Goal: Book appointment/travel/reservation

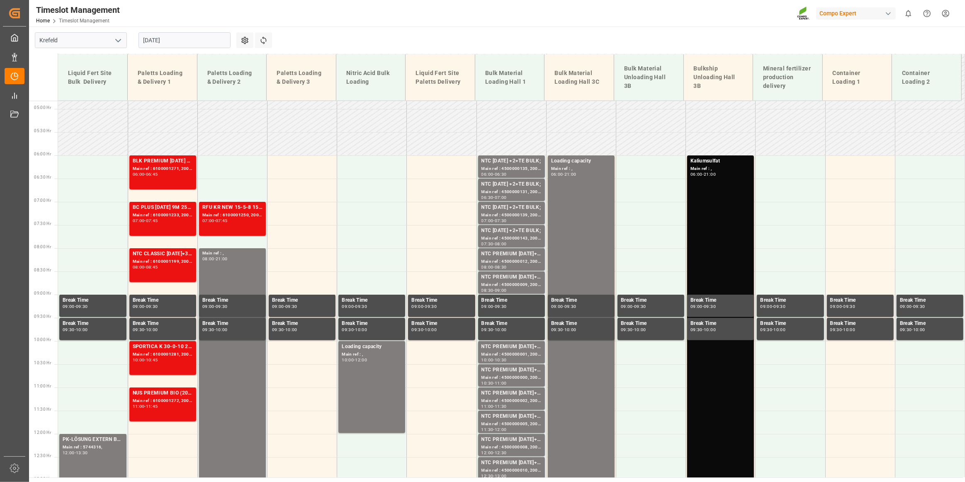
scroll to position [239, 0]
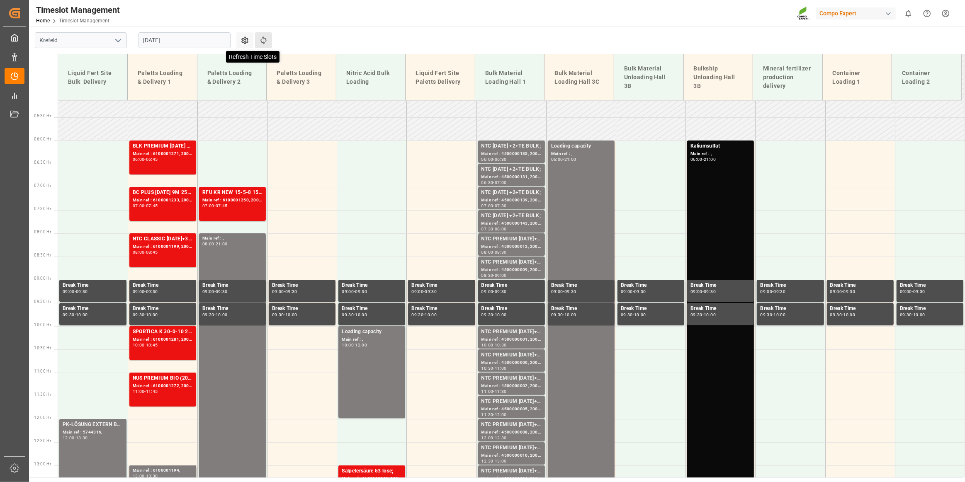
click at [262, 41] on icon at bounding box center [263, 40] width 9 height 9
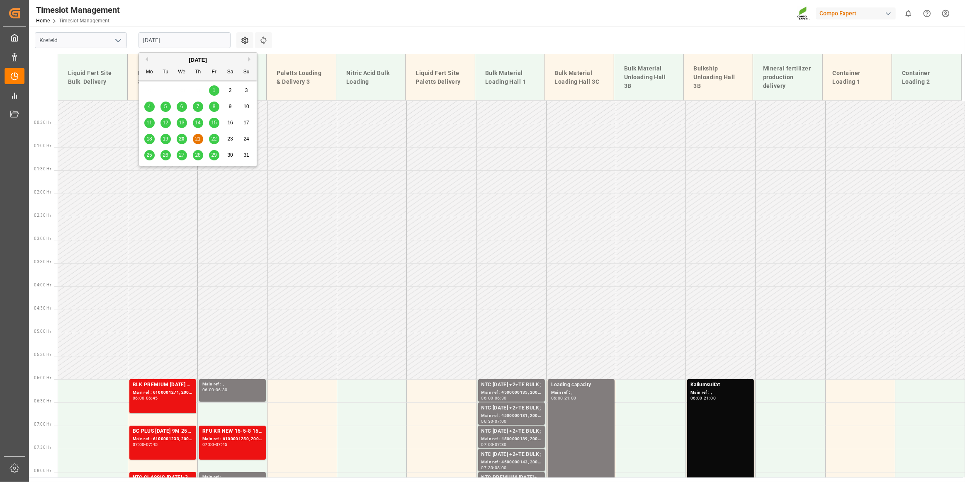
click at [175, 44] on input "[DATE]" at bounding box center [185, 40] width 92 height 16
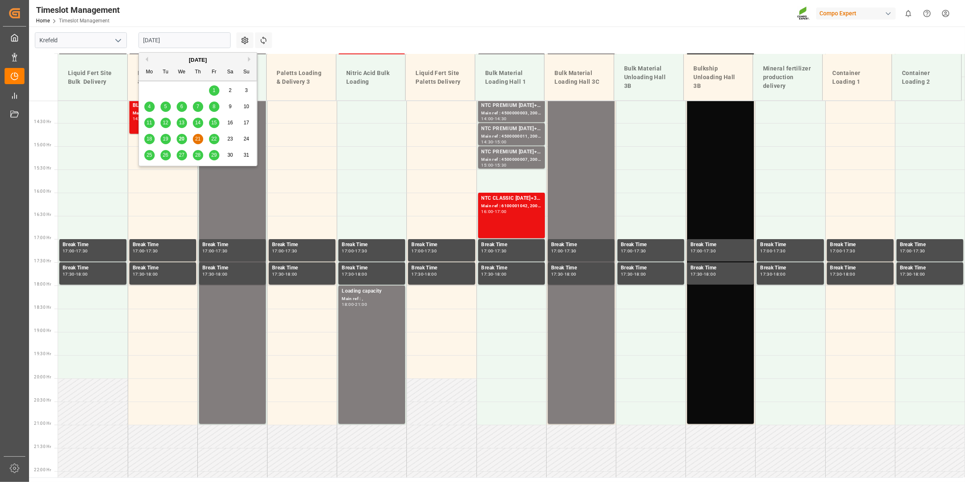
scroll to position [662, 0]
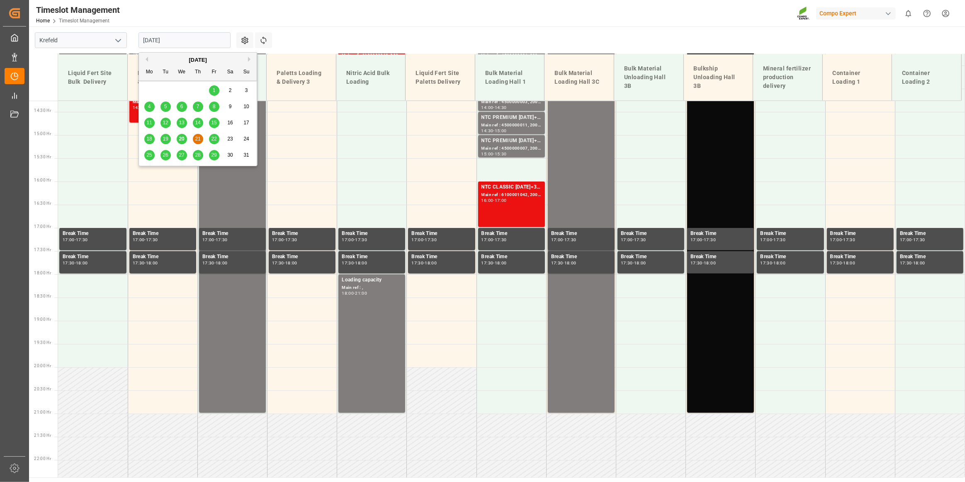
click at [178, 41] on input "[DATE]" at bounding box center [185, 40] width 92 height 16
drag, startPoint x: 304, startPoint y: 31, endPoint x: 299, endPoint y: 51, distance: 20.1
click at [304, 31] on main "Krefeld [DATE] Settings Refresh Time Slots Liquid Fert Site Bulk Delivery Palet…" at bounding box center [496, 252] width 934 height 451
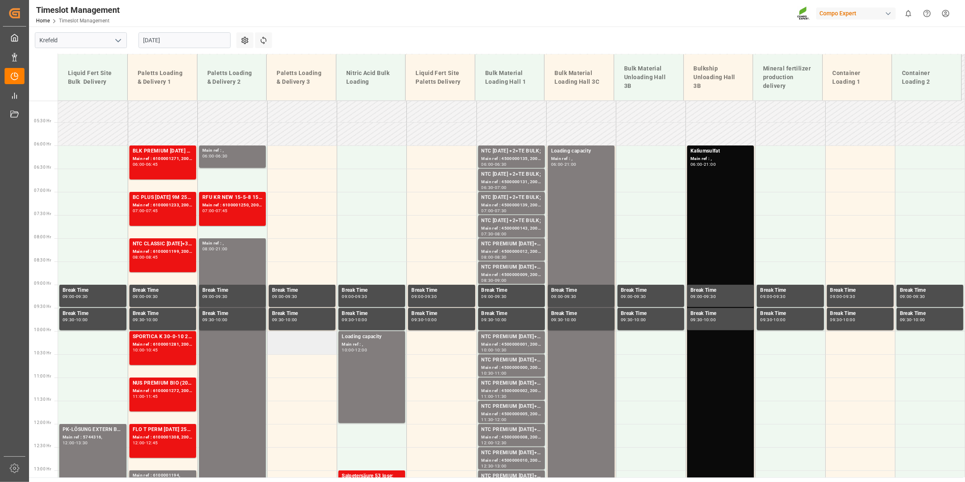
scroll to position [248, 0]
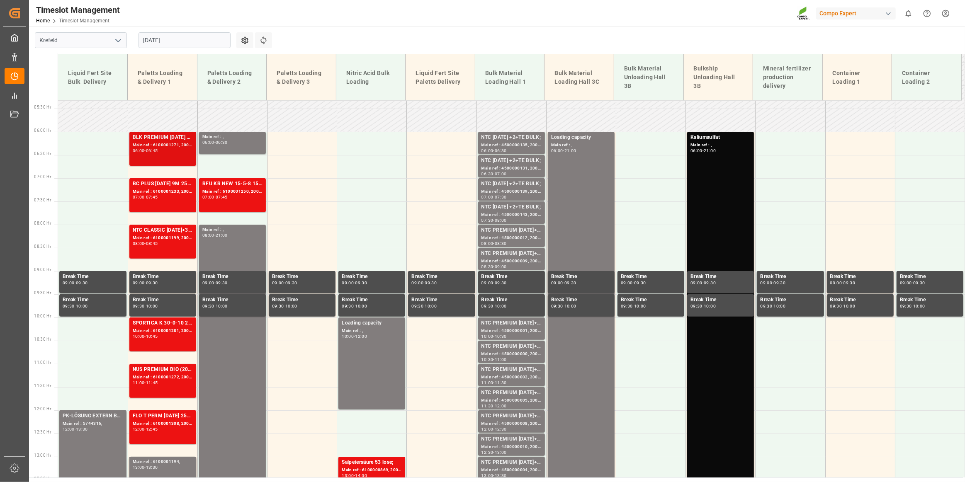
click at [183, 145] on div "Main ref : 6100001271, 2000001091;" at bounding box center [163, 145] width 60 height 7
click at [171, 193] on div "Main ref : 6100001233, 2000001049;" at bounding box center [163, 191] width 60 height 7
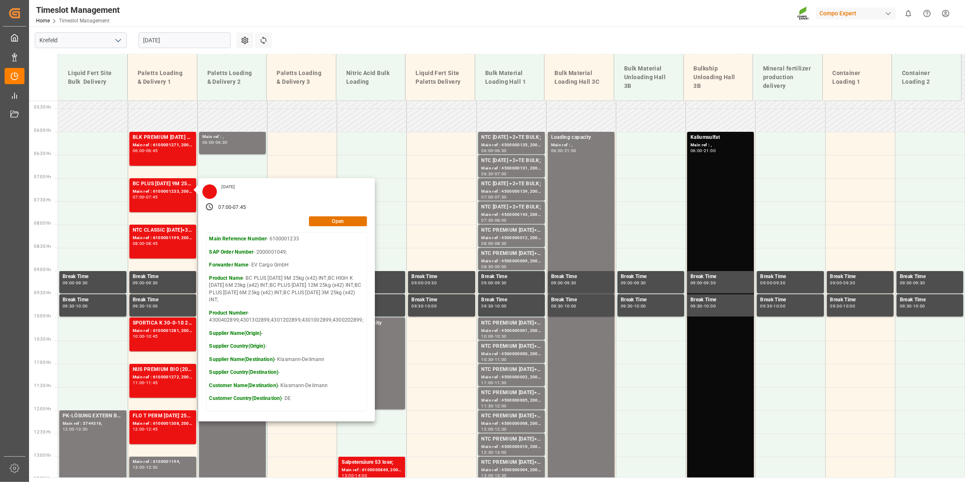
drag, startPoint x: 340, startPoint y: 28, endPoint x: 315, endPoint y: 79, distance: 56.9
click at [340, 28] on main "Krefeld [DATE] Settings Refresh Time Slots Liquid Fert Site Bulk Delivery Palet…" at bounding box center [496, 252] width 934 height 451
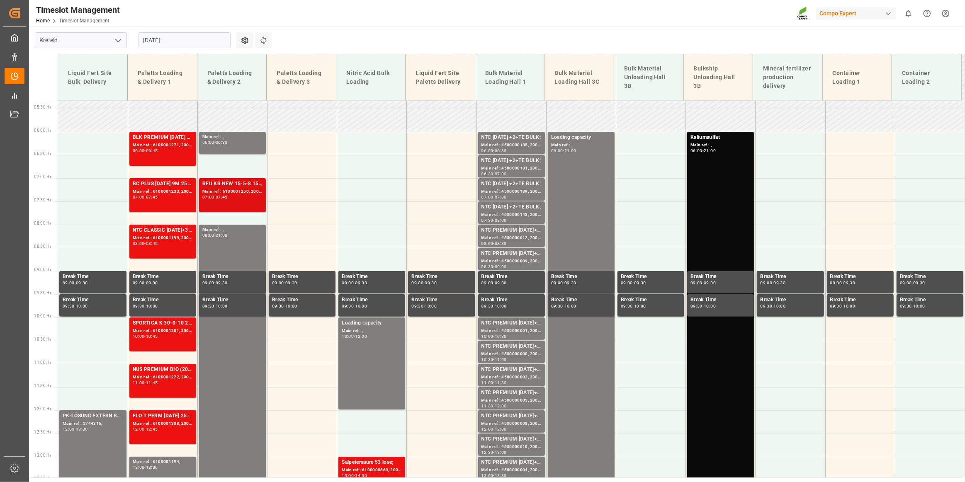
click at [230, 193] on div "Main ref : 6100001250, 2000000718;" at bounding box center [232, 191] width 60 height 7
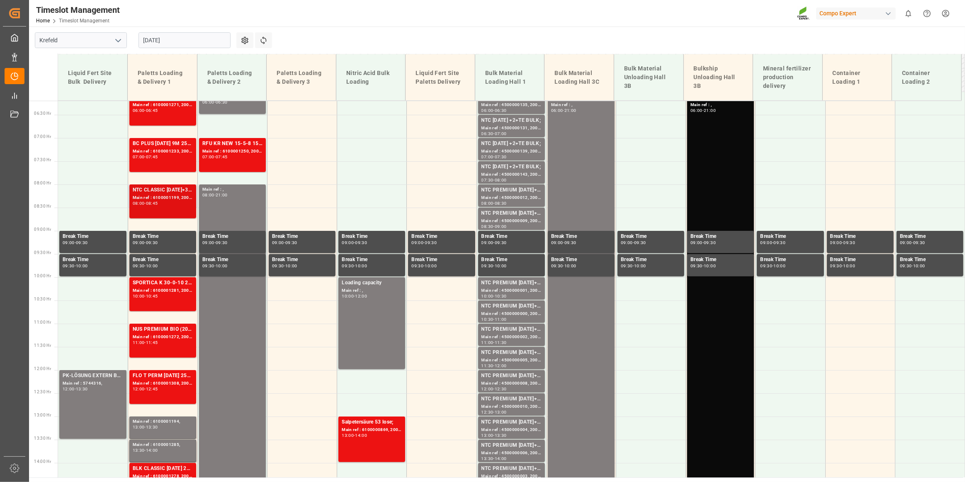
scroll to position [285, 0]
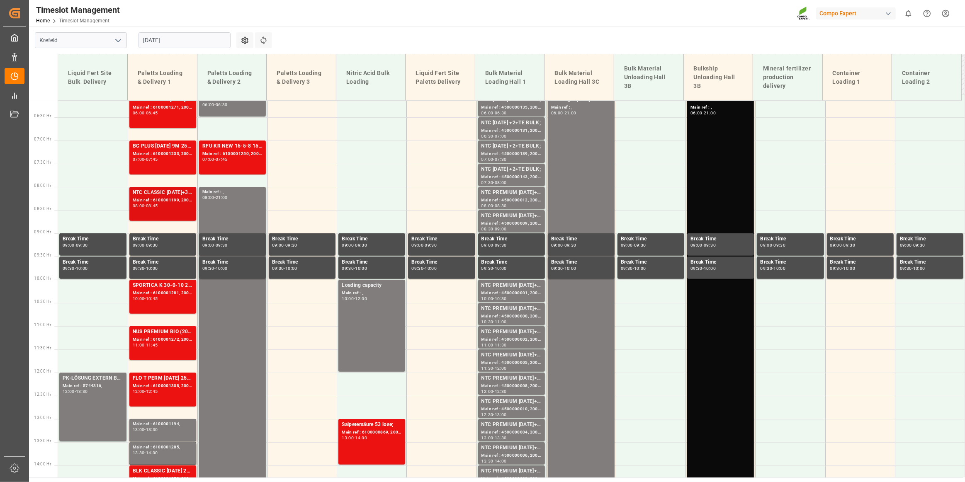
click at [145, 210] on div "NTC CLASSIC [DATE]+3+TE 600kg BB; Main ref : 6100001199, 2000000929; 08:00 - 08…" at bounding box center [163, 204] width 60 height 31
click at [162, 296] on div "Main ref : 6100001281, 2000001115;" at bounding box center [163, 293] width 60 height 7
click at [188, 344] on div "11:00 - 11:45" at bounding box center [163, 345] width 60 height 5
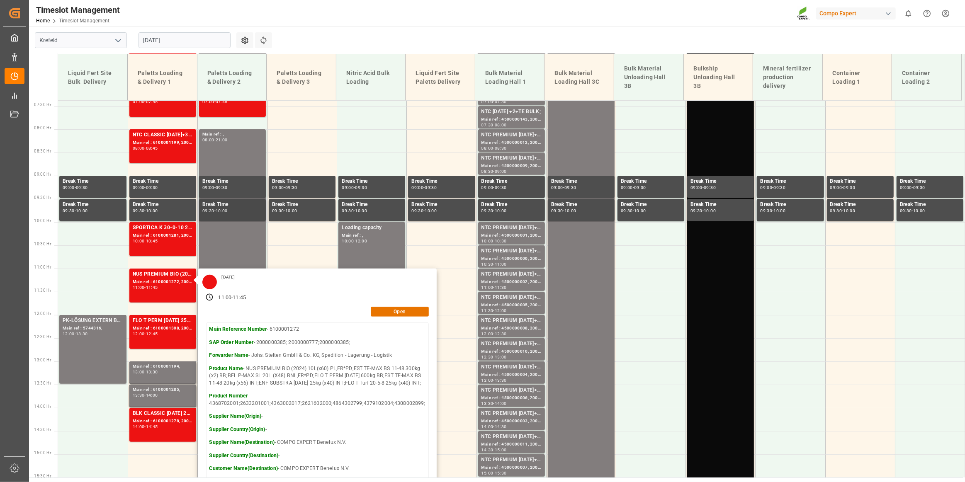
scroll to position [361, 0]
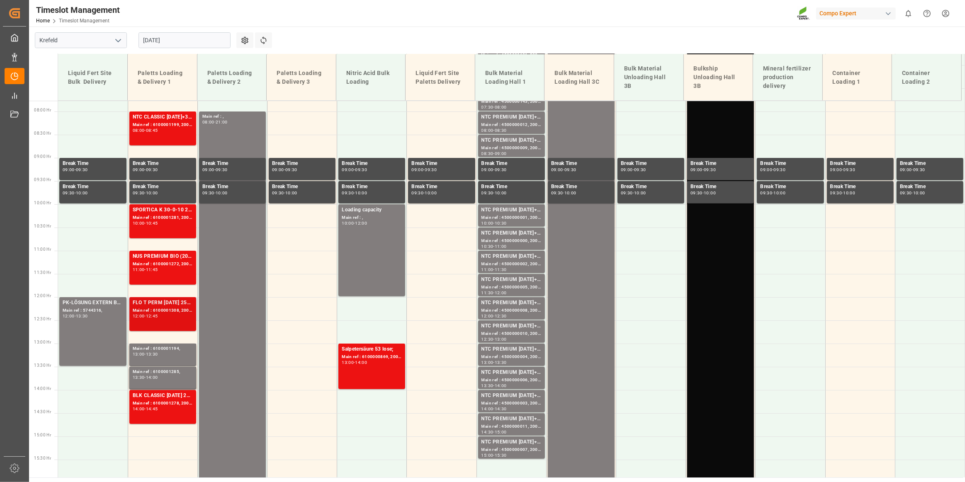
click at [164, 332] on div "FLO T PERM [DATE] 25kg (x40) INT; Main ref : 6100001308, 2000000916; 12:00 - 12…" at bounding box center [162, 314] width 69 height 35
click at [172, 358] on div "Main ref : 6100001194, 13:00 - 13:30" at bounding box center [163, 354] width 60 height 19
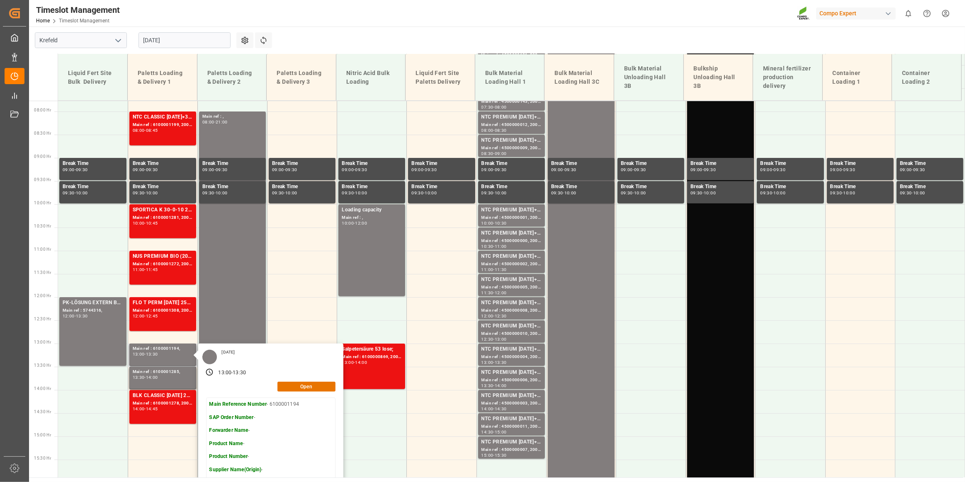
click at [305, 393] on div "[DATE] 13:00 - 13:30 Open Main Reference Number - 6100001194 SAP Order Number -…" at bounding box center [270, 451] width 145 height 214
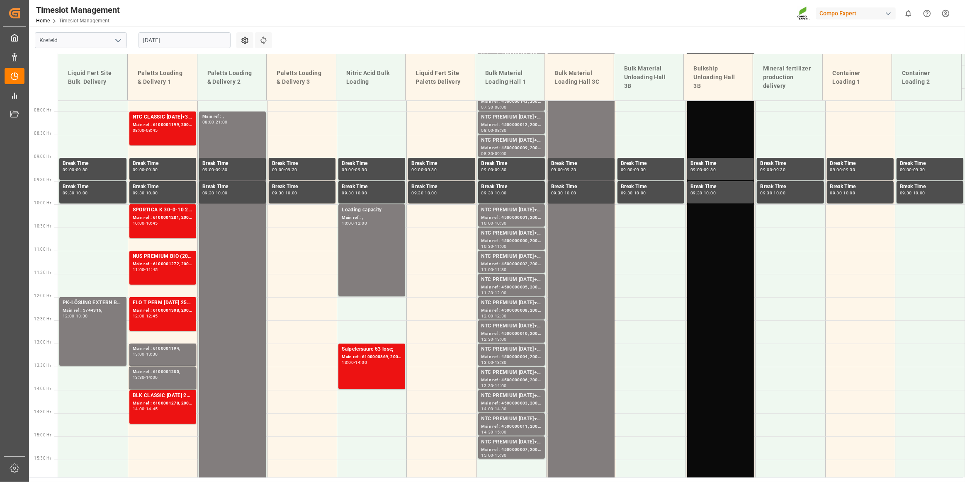
click at [308, 389] on td at bounding box center [302, 378] width 70 height 23
click at [151, 353] on div "13:30" at bounding box center [152, 355] width 12 height 4
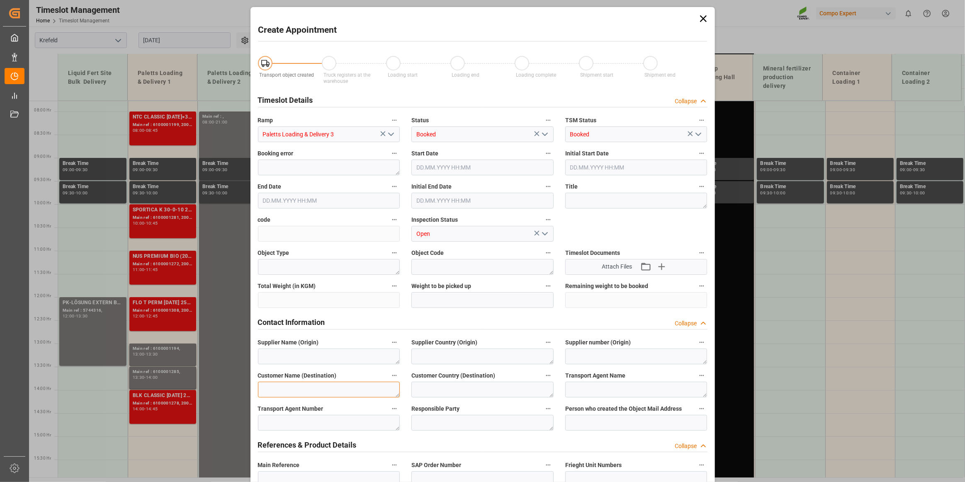
click at [291, 385] on textarea at bounding box center [329, 390] width 142 height 16
type input "[DATE] 13:30"
type input "[DATE] 14:00"
click at [698, 16] on icon at bounding box center [704, 19] width 12 height 12
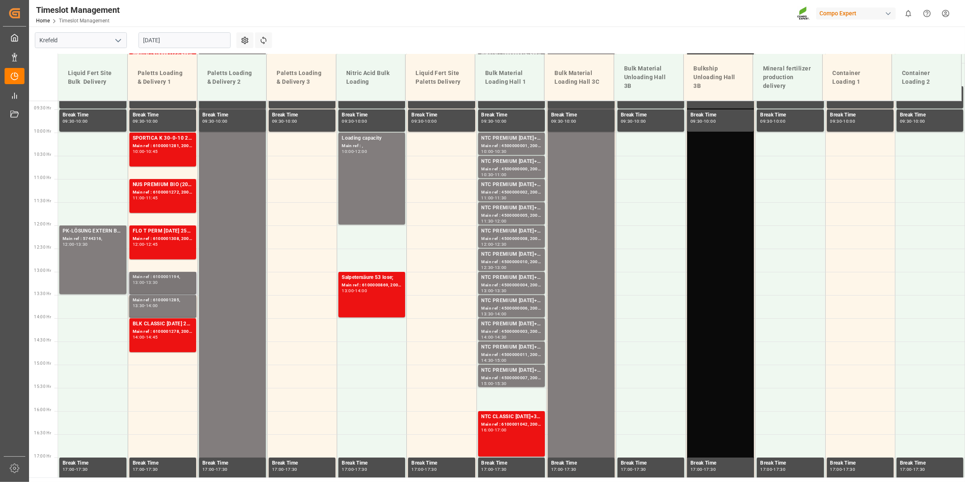
scroll to position [436, 0]
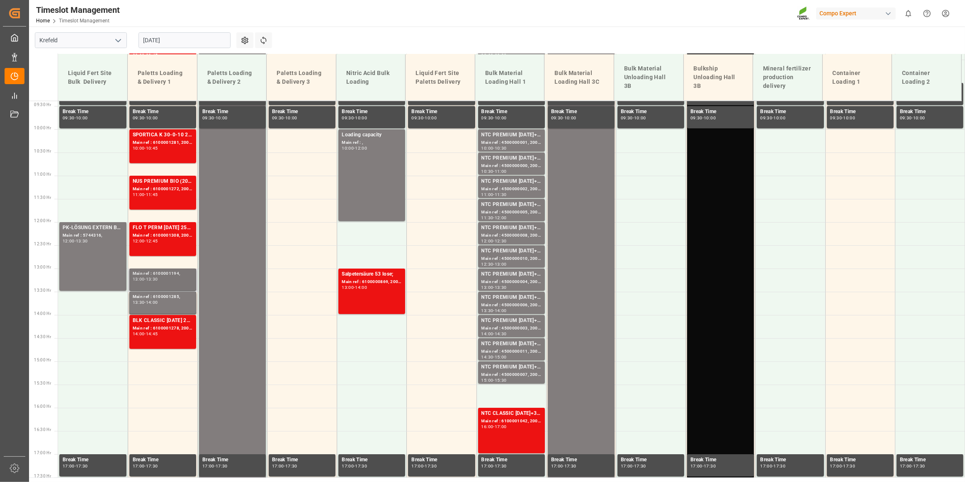
click at [153, 272] on div "Main ref : 6100001194," at bounding box center [163, 273] width 60 height 7
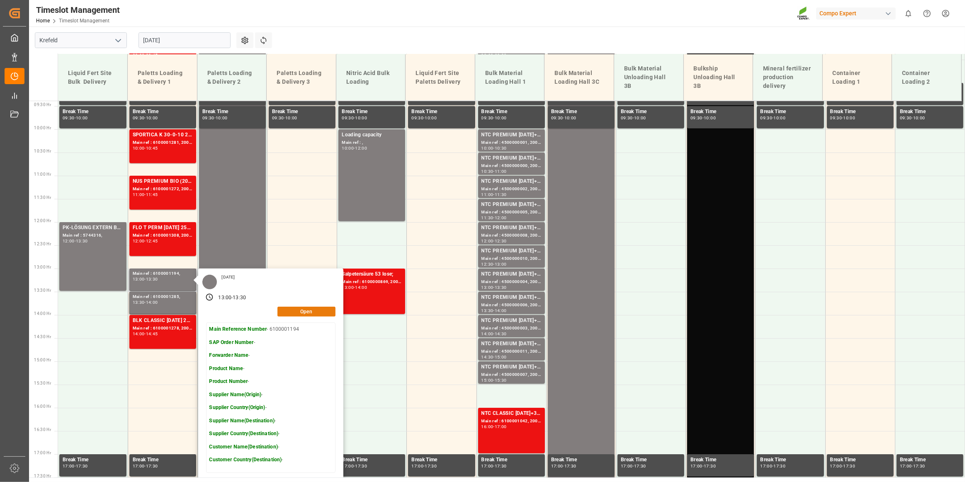
click at [307, 311] on button "Open" at bounding box center [306, 312] width 58 height 10
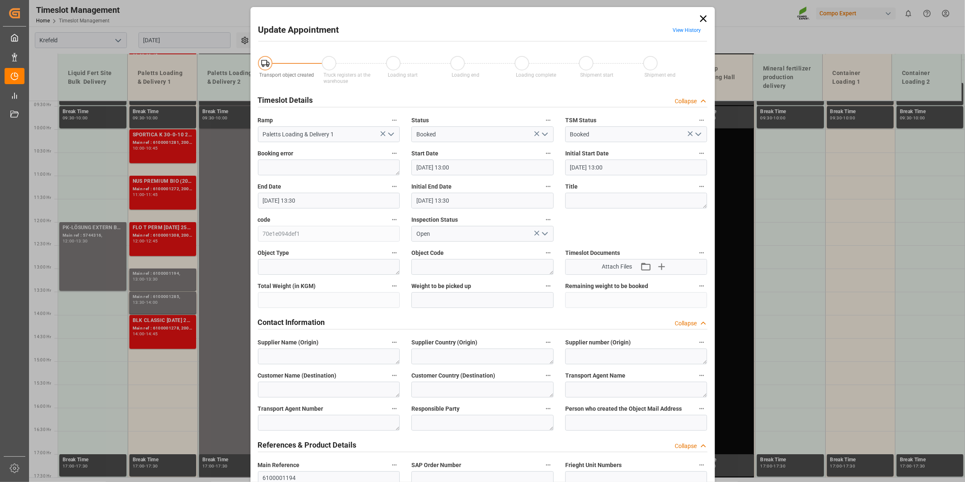
type input "[DATE] 13:00"
type input "[DATE] 13:30"
type input "[DATE] 08:12"
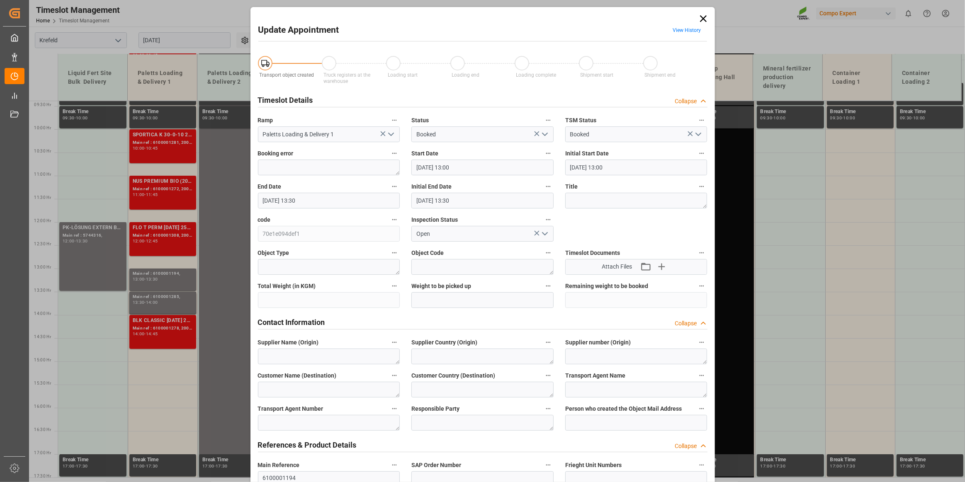
click at [685, 27] on link "View History" at bounding box center [687, 30] width 28 height 6
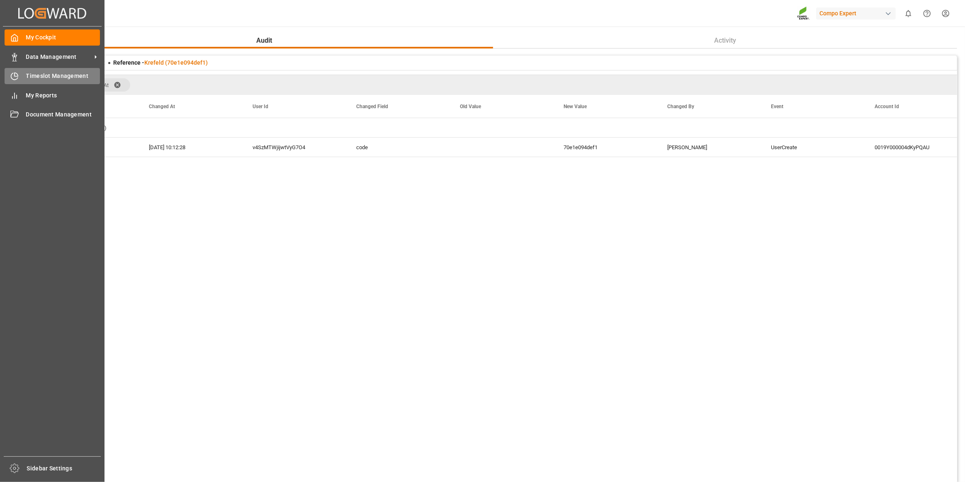
click at [12, 74] on icon at bounding box center [14, 76] width 7 height 7
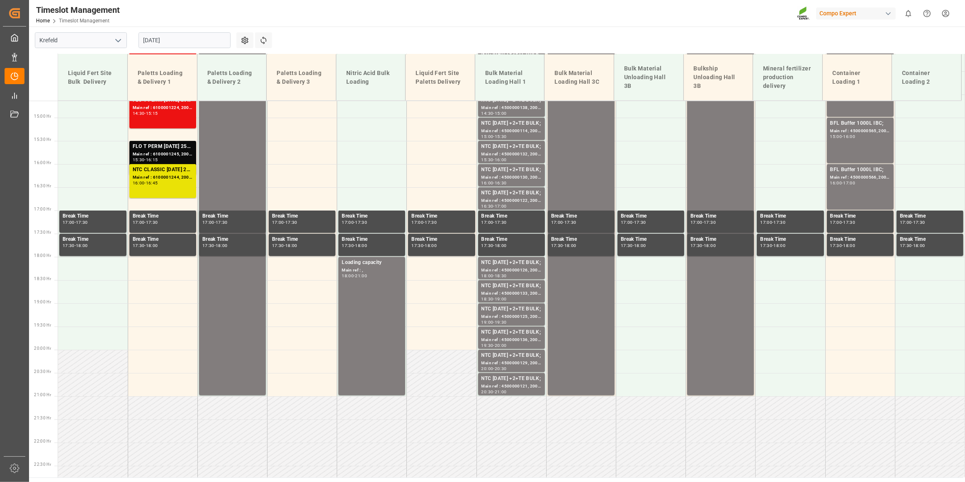
scroll to position [709, 0]
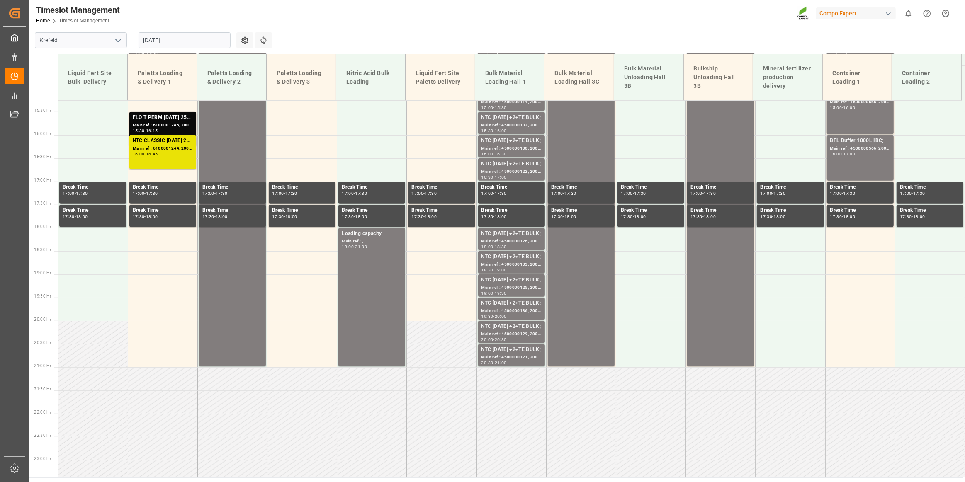
click at [192, 37] on input "[DATE]" at bounding box center [185, 40] width 92 height 16
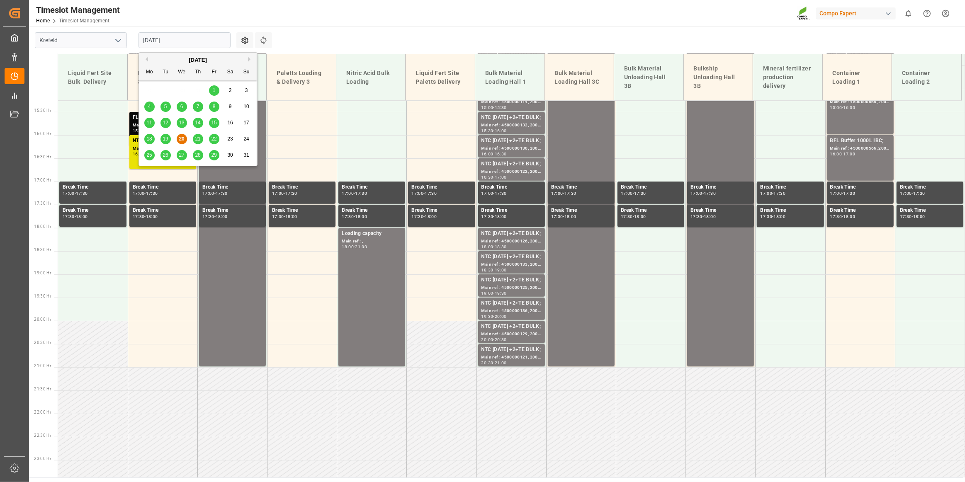
click at [199, 141] on span "21" at bounding box center [197, 139] width 5 height 6
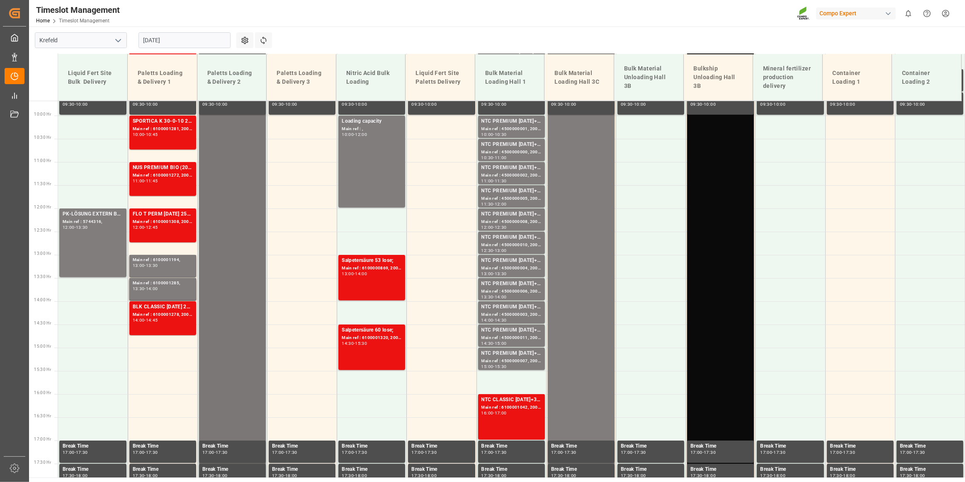
scroll to position [445, 0]
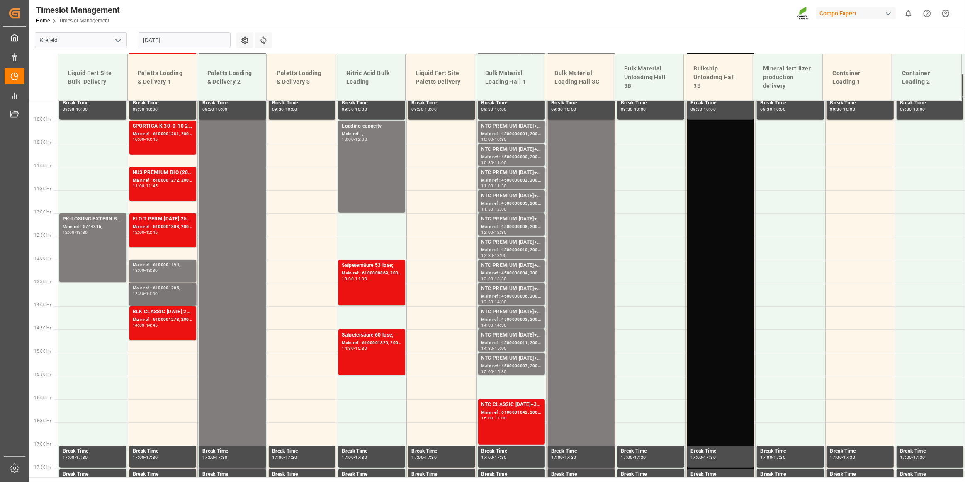
click at [175, 299] on div "Main ref : 6100001285, 13:30 - 14:00" at bounding box center [163, 294] width 60 height 19
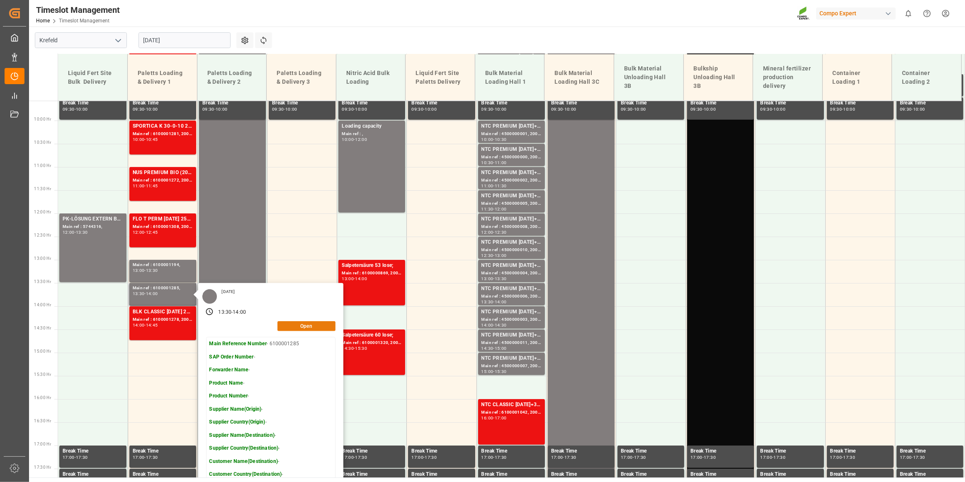
click at [295, 326] on button "Open" at bounding box center [306, 326] width 58 height 10
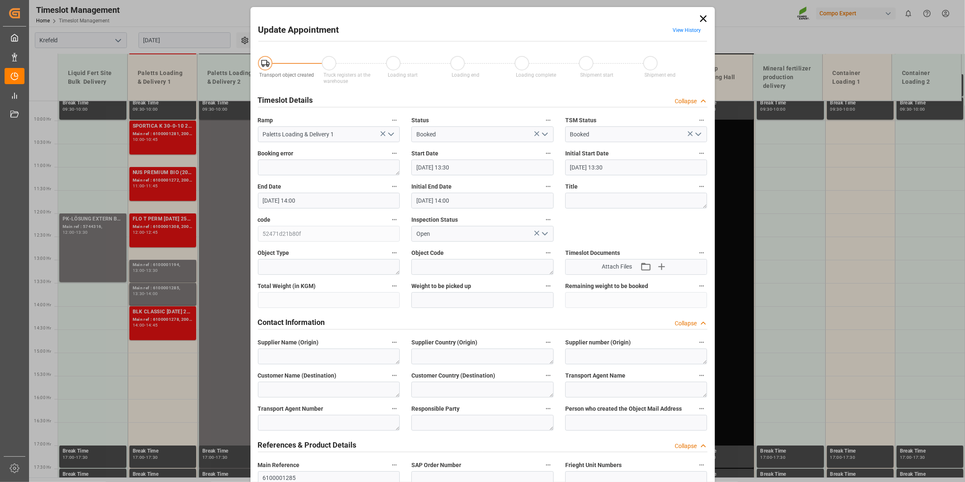
type input "[DATE] 13:30"
type input "[DATE] 14:00"
type input "[DATE] 12:23"
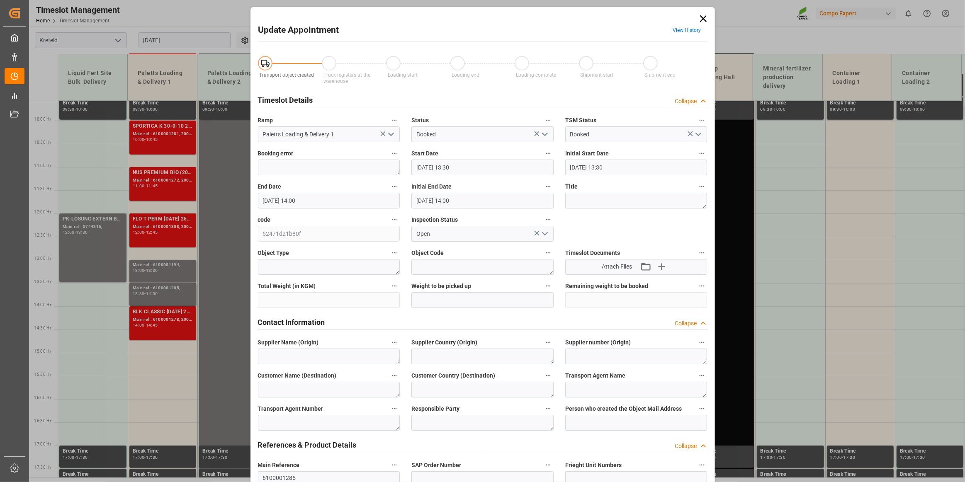
click at [703, 15] on icon at bounding box center [704, 19] width 12 height 12
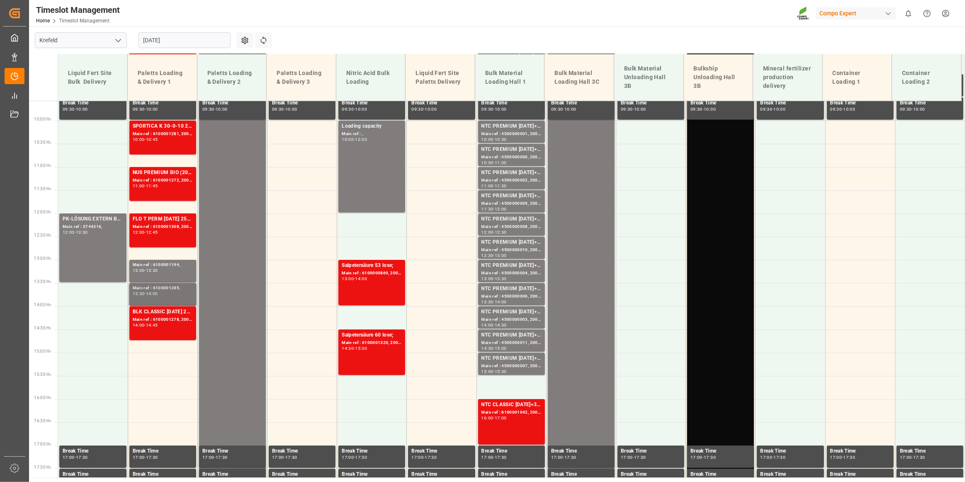
click at [165, 294] on div "13:30 - 14:00" at bounding box center [163, 294] width 60 height 5
click at [168, 328] on div "BLK CLASSIC [DATE] 25kg(x40)D,EN,PL,FNL;SPORTICA K 30-0-10 26%UH 25kg (x40) INT…" at bounding box center [163, 323] width 60 height 31
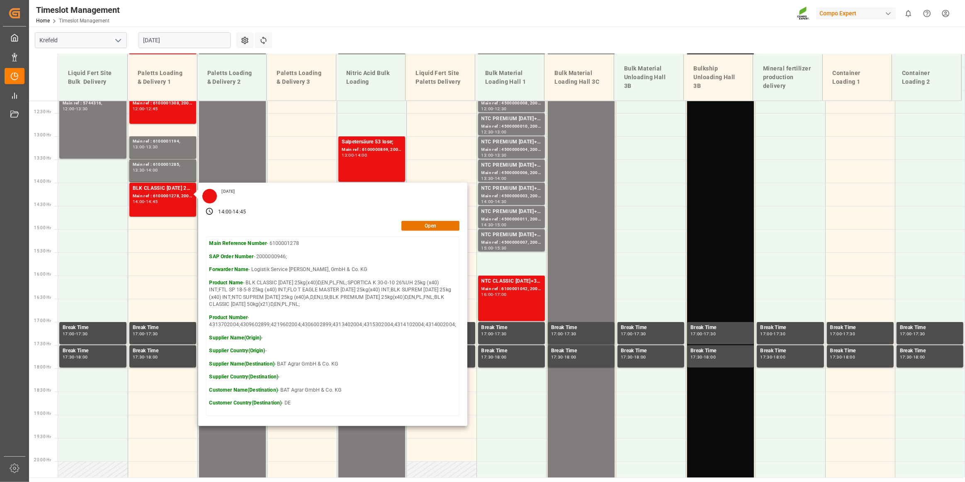
scroll to position [709, 0]
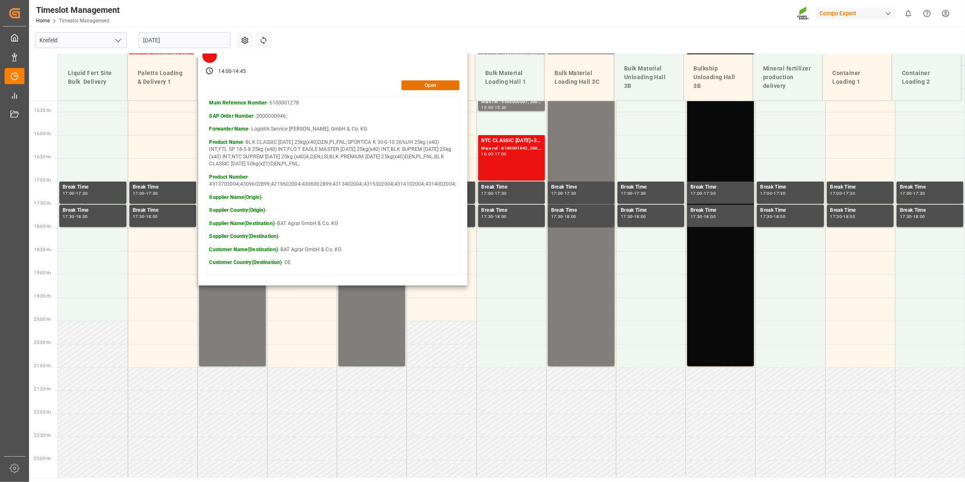
click at [44, 137] on Hr "16:00 Hr" at bounding box center [41, 135] width 25 height 23
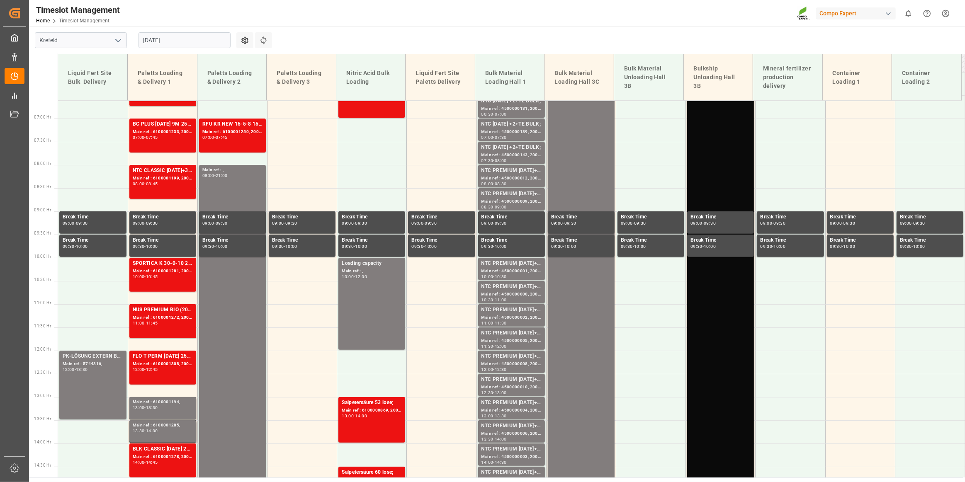
scroll to position [219, 0]
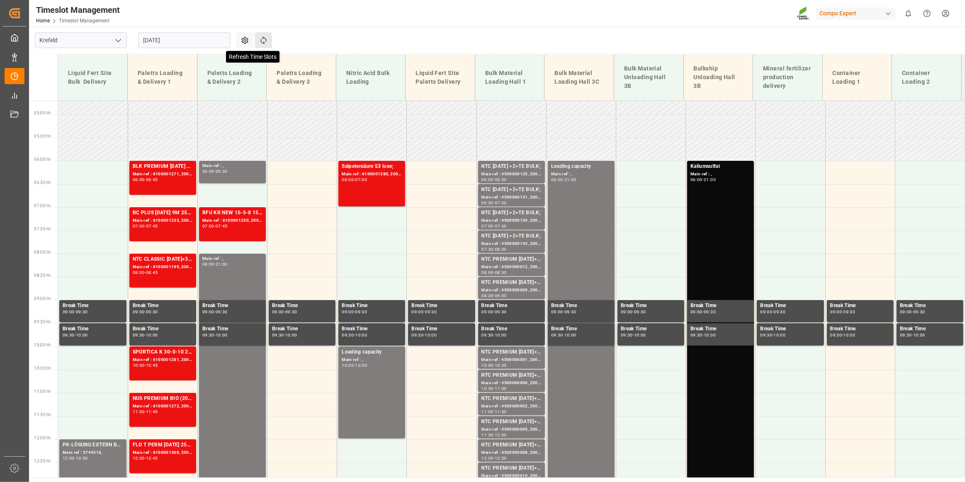
click at [262, 40] on icon at bounding box center [263, 40] width 9 height 9
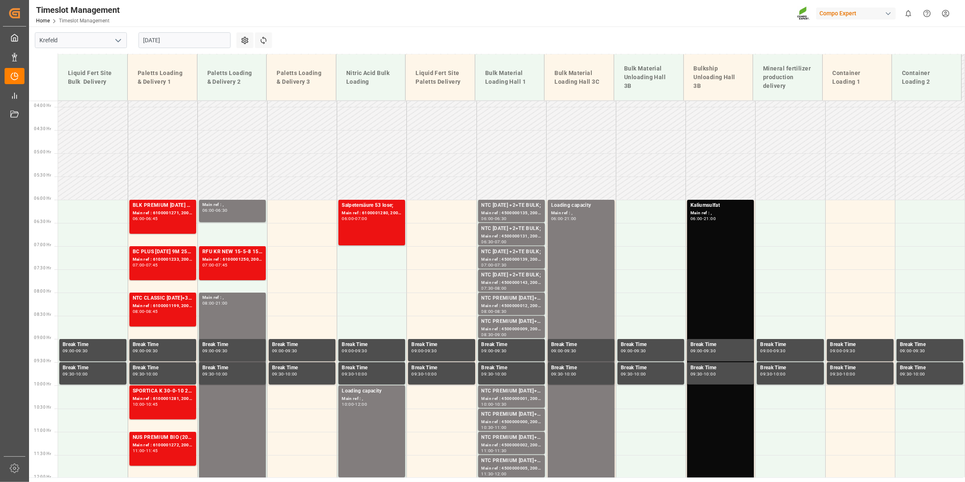
scroll to position [178, 0]
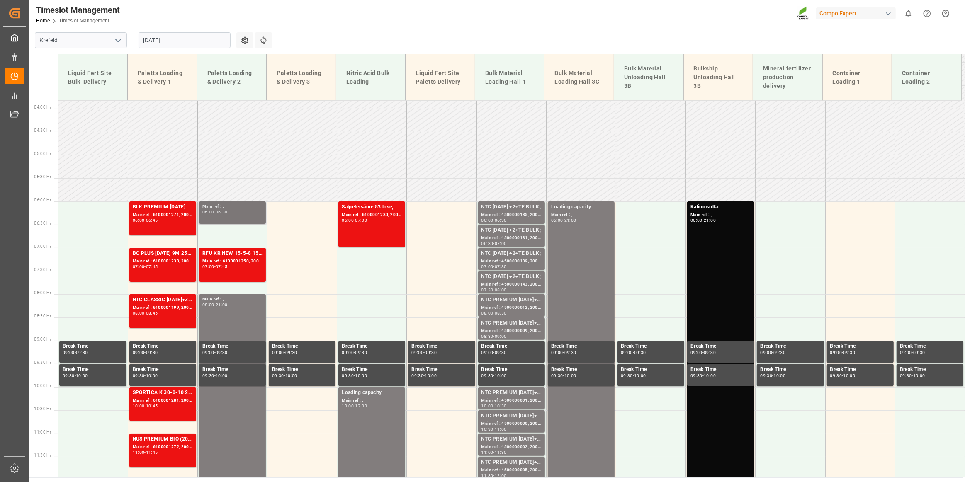
click at [245, 208] on div "Main ref : ," at bounding box center [232, 206] width 60 height 7
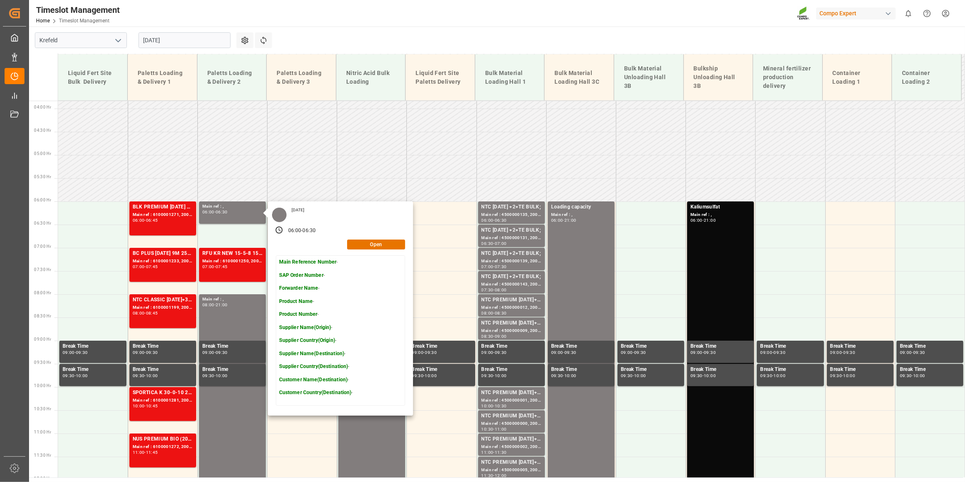
click at [347, 45] on main "Krefeld [DATE] Settings Refresh Time Slots Liquid Fert Site Bulk Delivery Palet…" at bounding box center [496, 252] width 934 height 451
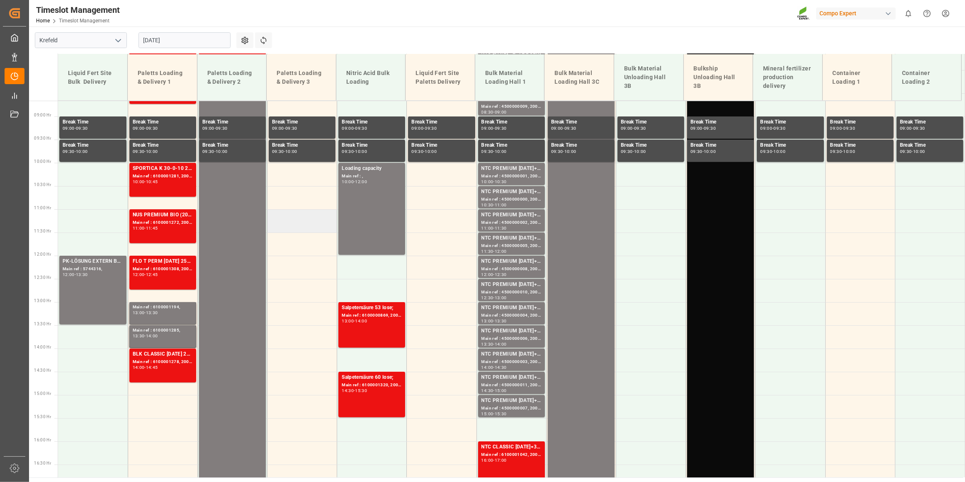
scroll to position [404, 0]
